Goal: Transaction & Acquisition: Download file/media

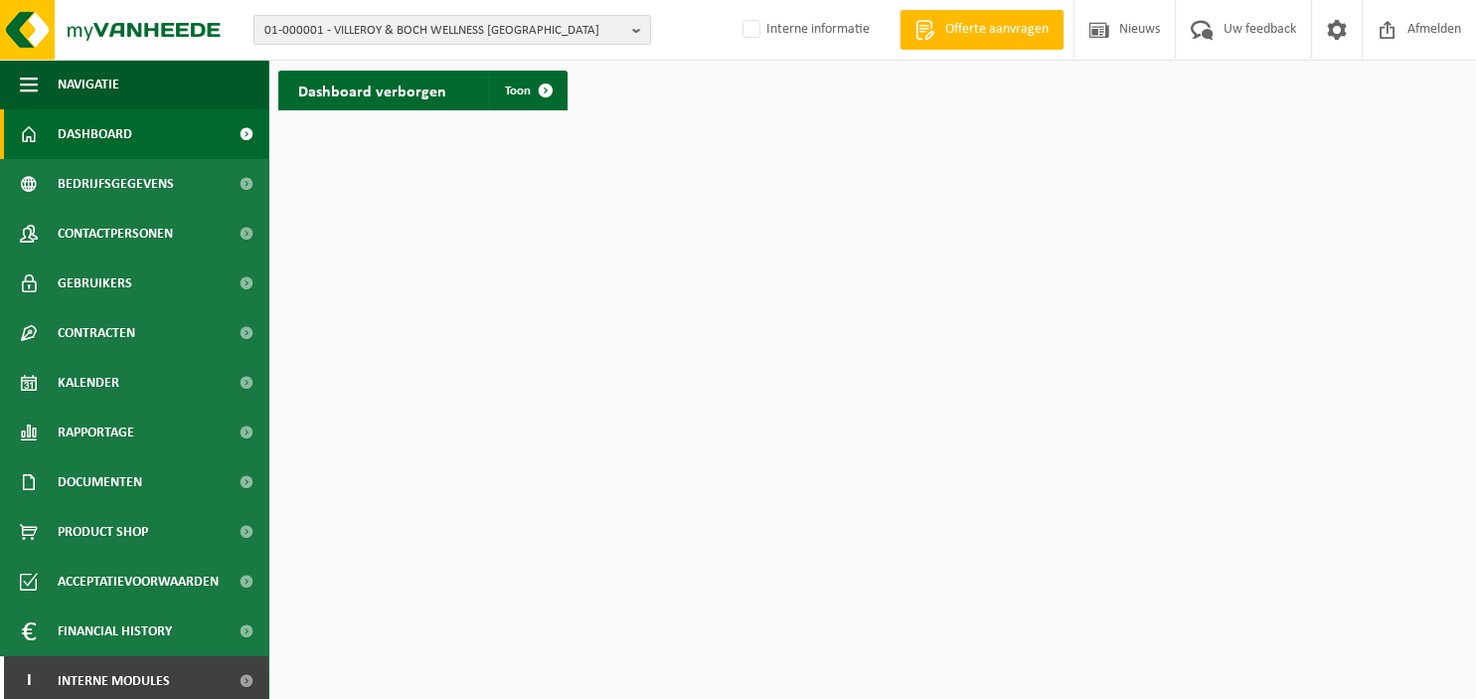
click at [636, 22] on b "button" at bounding box center [641, 30] width 18 height 28
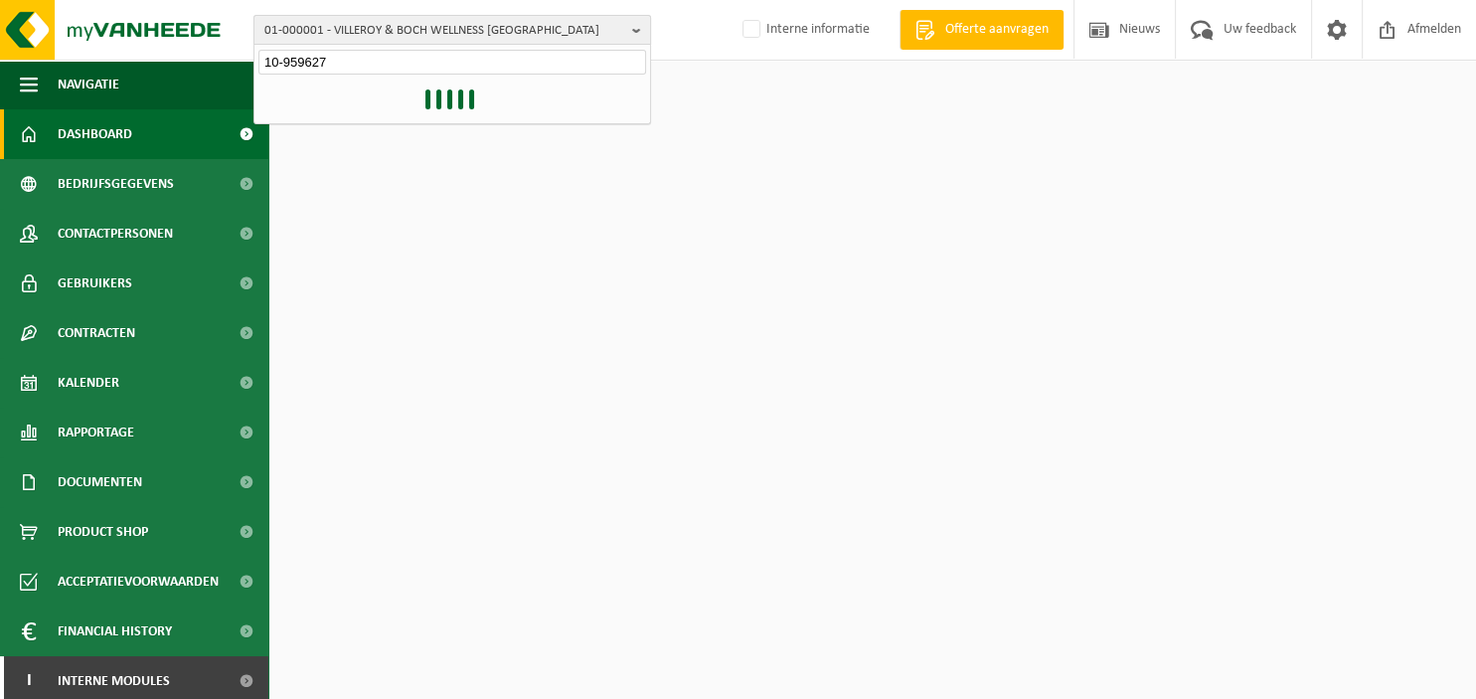
type input "10-959627"
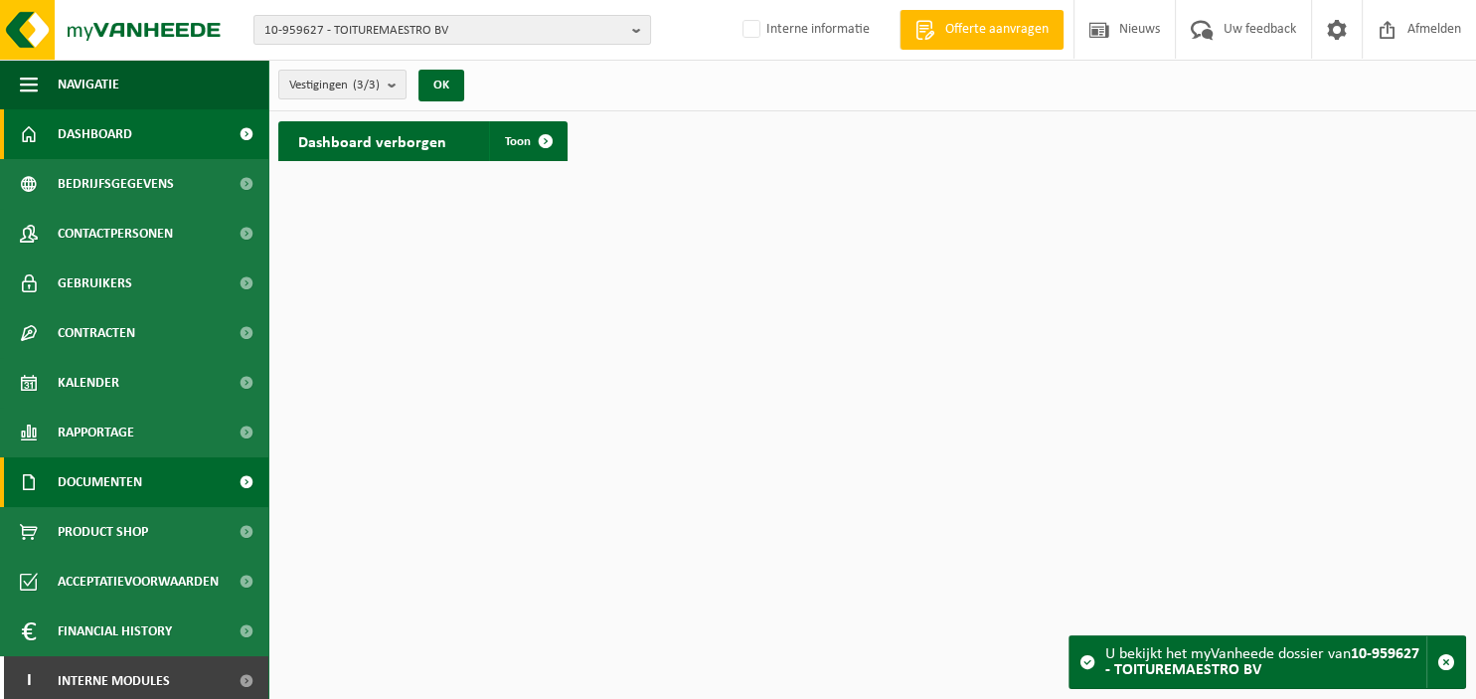
click at [109, 478] on span "Documenten" at bounding box center [100, 482] width 84 height 50
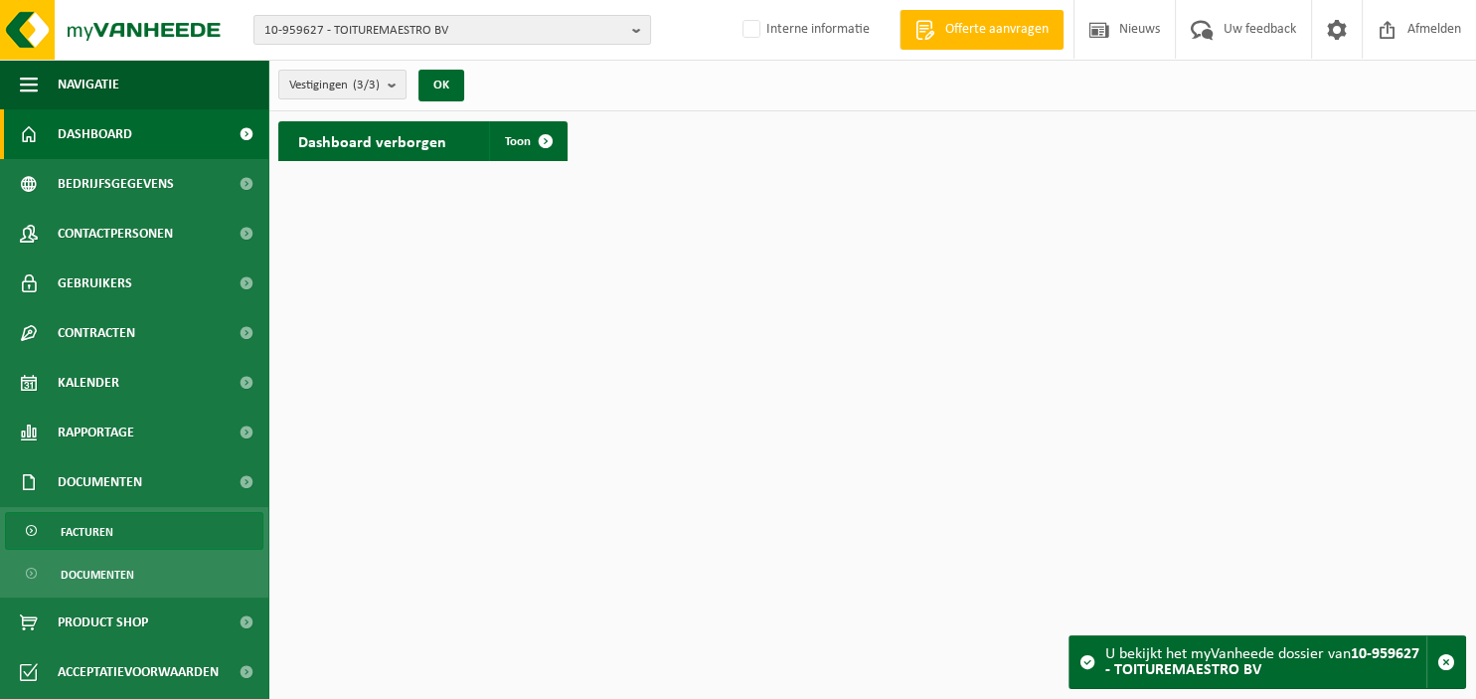
click at [106, 530] on span "Facturen" at bounding box center [87, 532] width 53 height 38
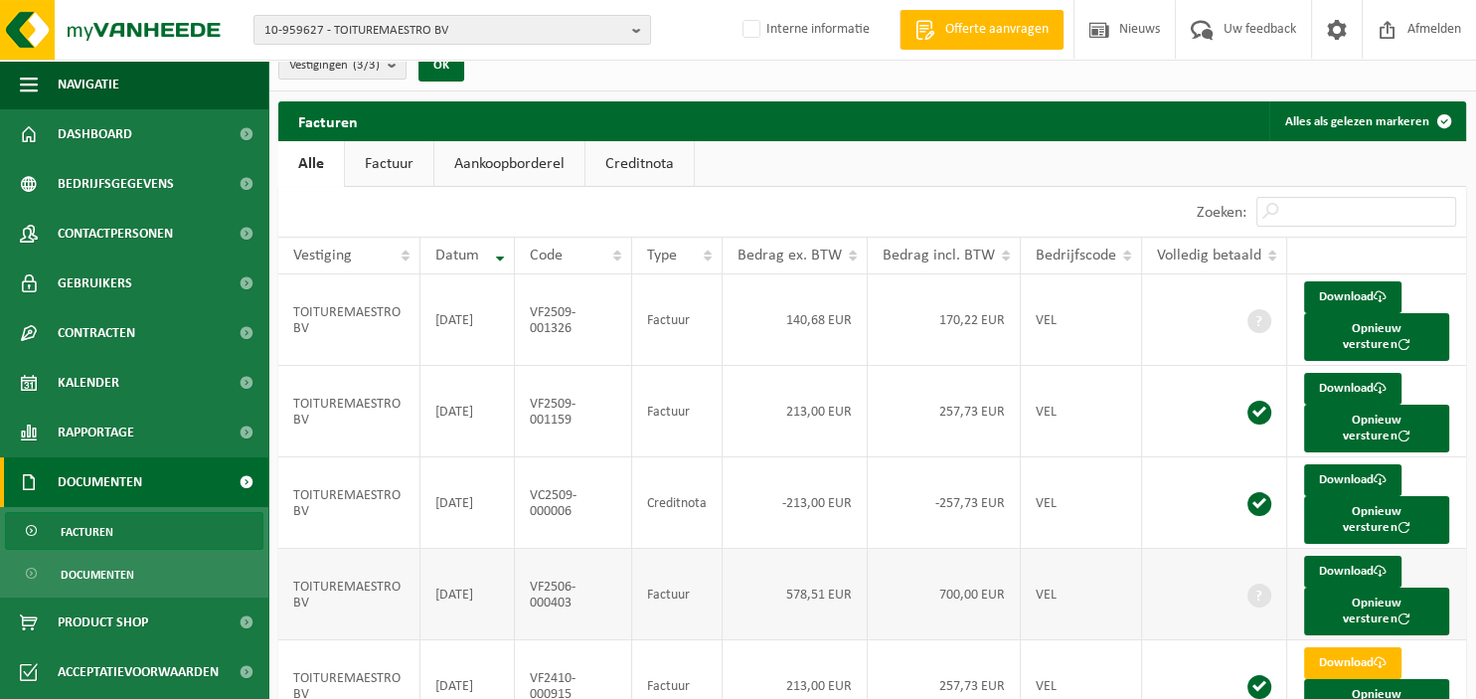
scroll to position [33, 0]
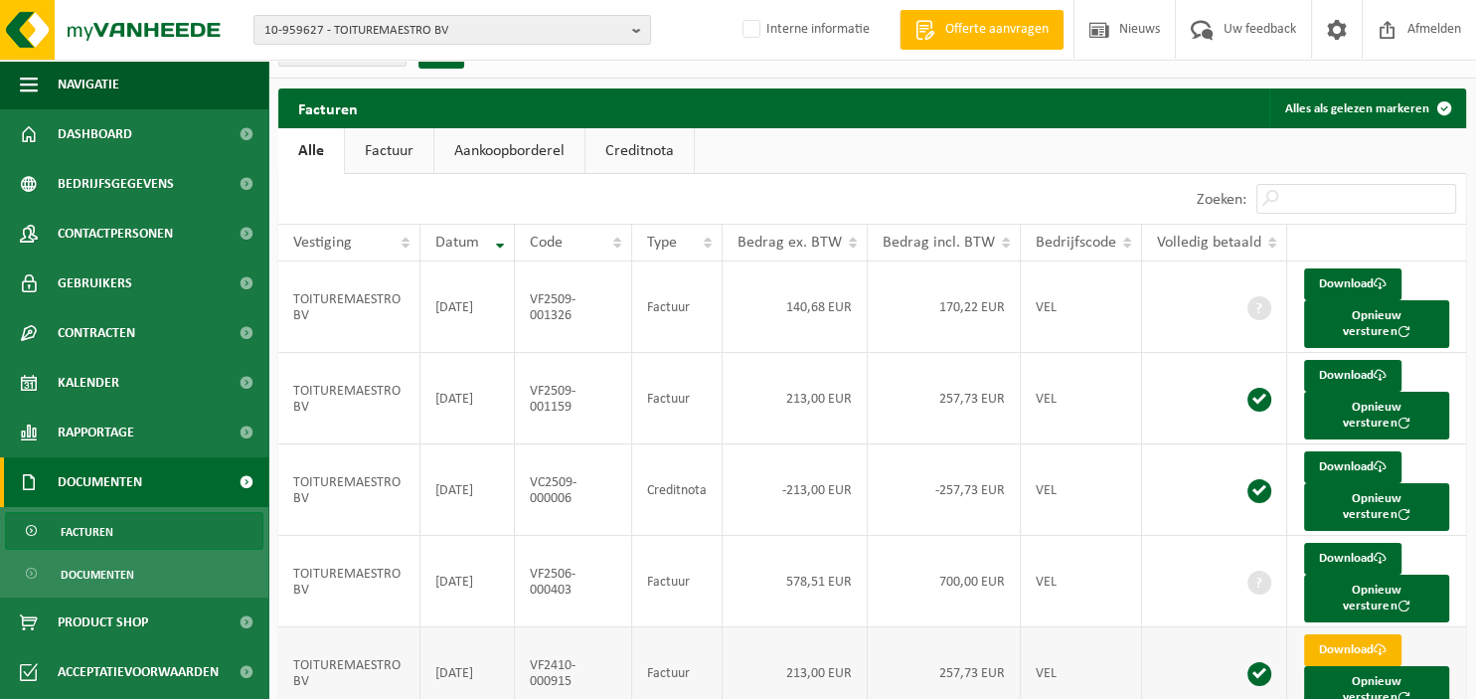
click at [1353, 634] on link "Download" at bounding box center [1352, 650] width 97 height 32
click at [1361, 451] on link "Download" at bounding box center [1352, 467] width 97 height 32
click at [1352, 360] on link "Download" at bounding box center [1352, 376] width 97 height 32
